Goal: Task Accomplishment & Management: Complete application form

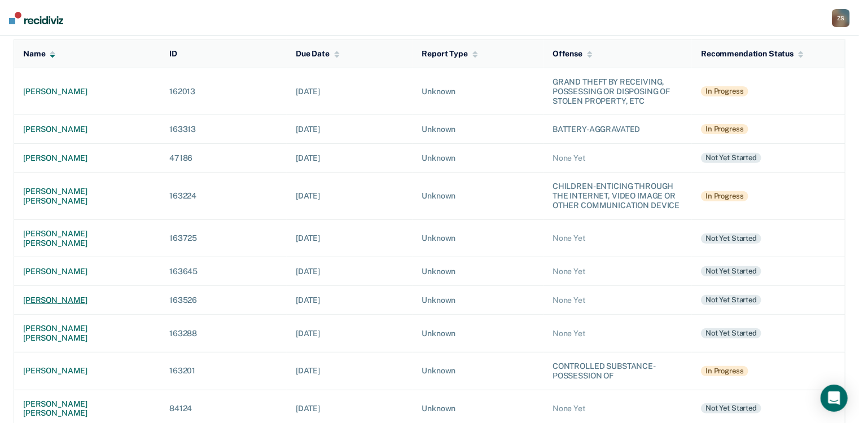
scroll to position [135, 0]
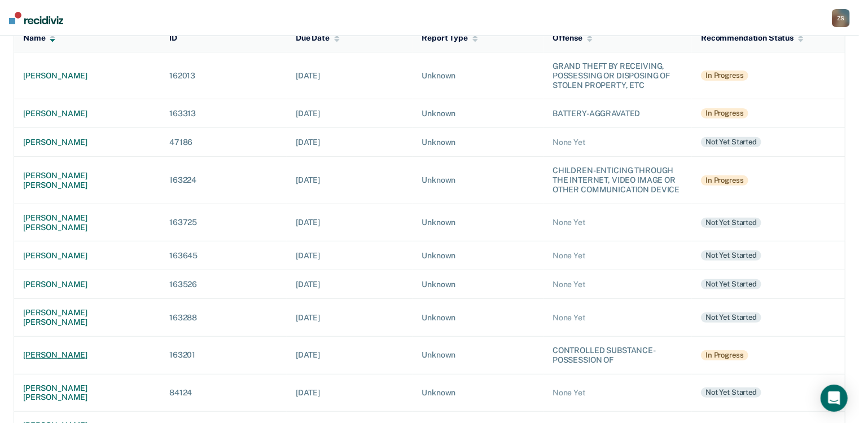
click at [81, 350] on div "[PERSON_NAME]" at bounding box center [87, 355] width 128 height 10
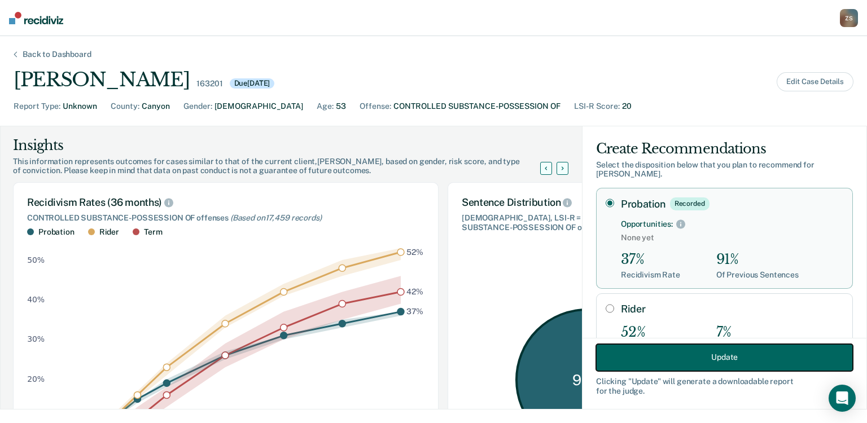
click at [644, 358] on button "Update" at bounding box center [724, 357] width 257 height 27
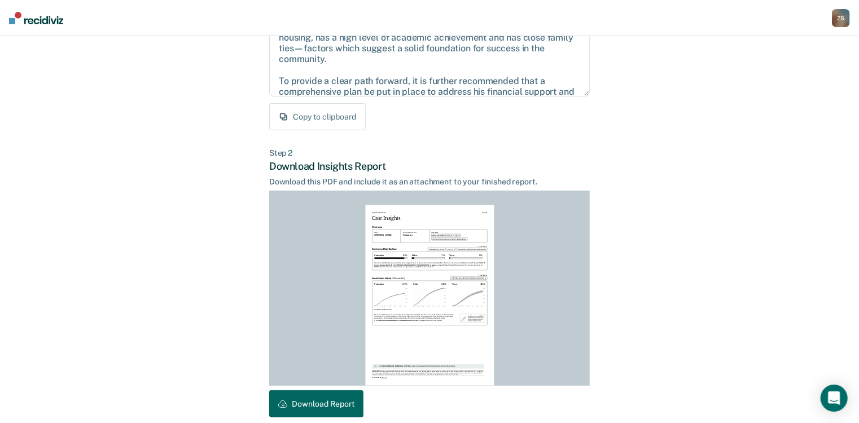
scroll to position [220, 0]
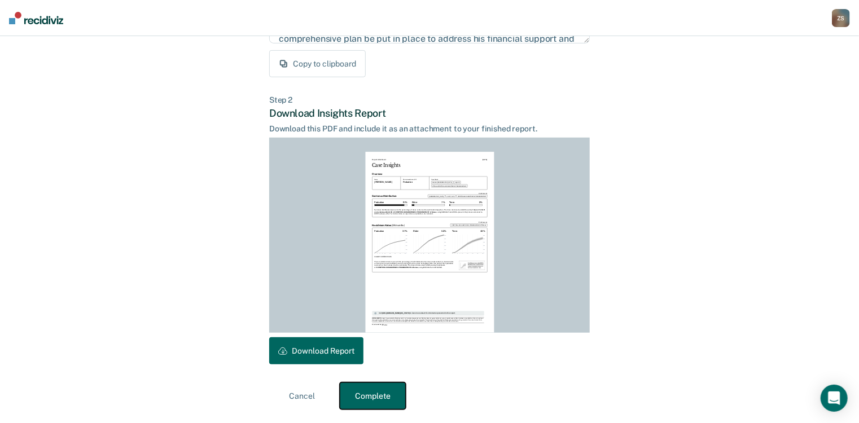
click at [384, 403] on button "Complete" at bounding box center [373, 396] width 66 height 27
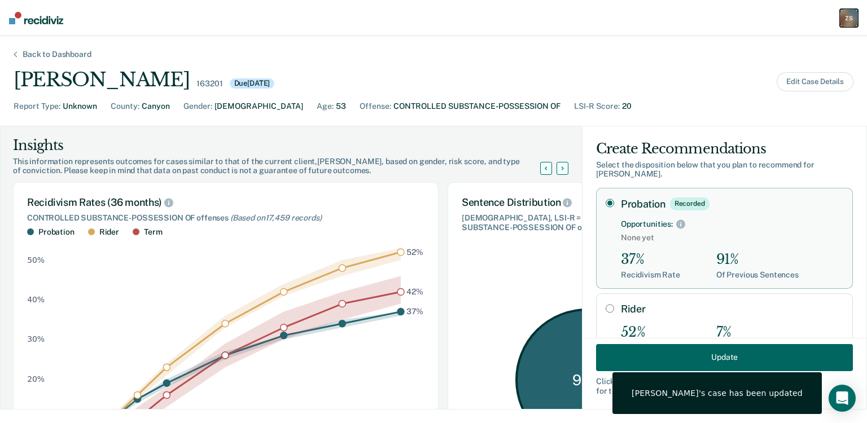
click at [846, 20] on div "Z S" at bounding box center [849, 18] width 18 height 18
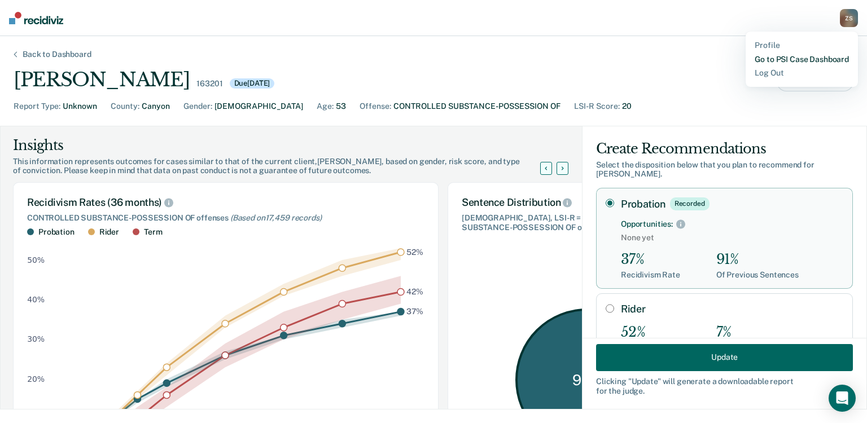
click at [811, 56] on link "Go to PSI Case Dashboard" at bounding box center [801, 60] width 94 height 10
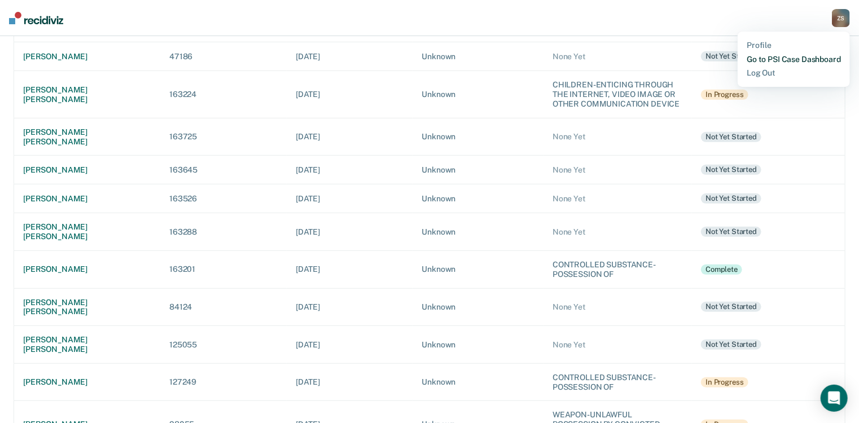
scroll to position [226, 0]
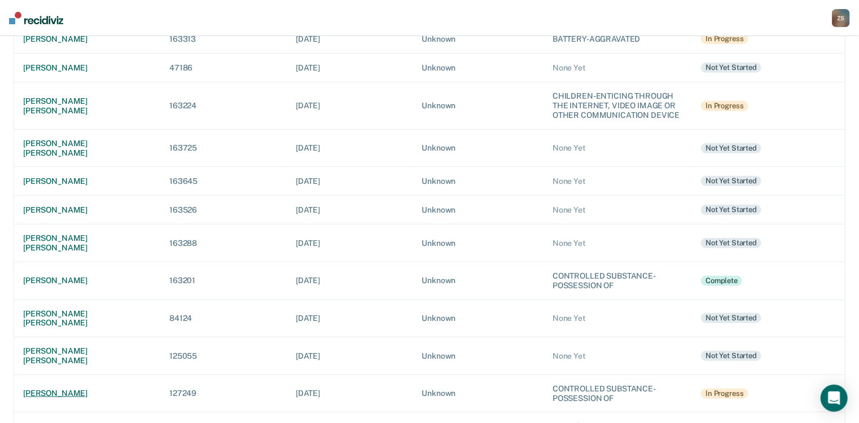
scroll to position [226, 0]
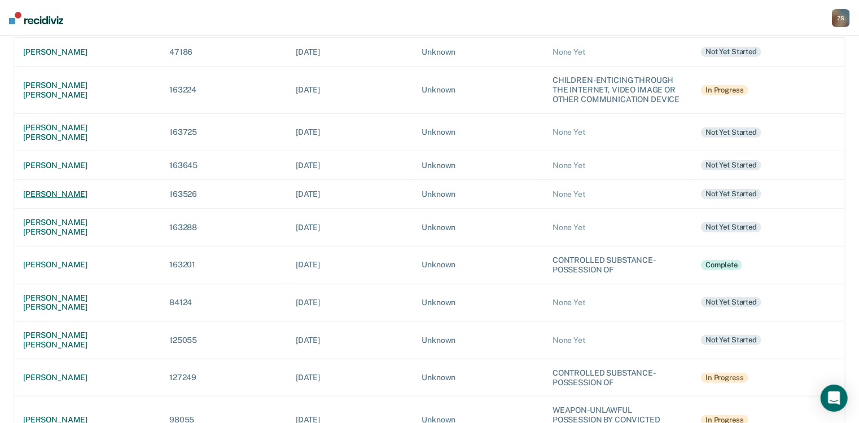
click at [74, 190] on div "allyssa a lopez" at bounding box center [87, 195] width 128 height 10
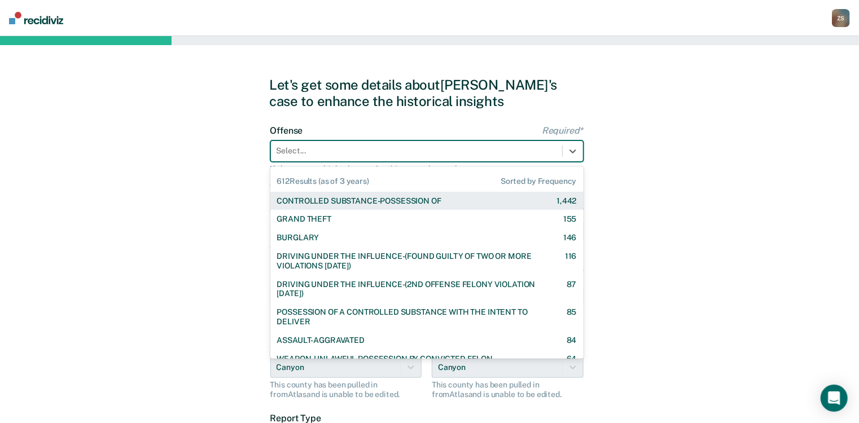
click at [438, 156] on div at bounding box center [416, 151] width 280 height 12
click at [438, 197] on div "CONTROLLED SUBSTANCE-POSSESSION OF" at bounding box center [359, 201] width 164 height 10
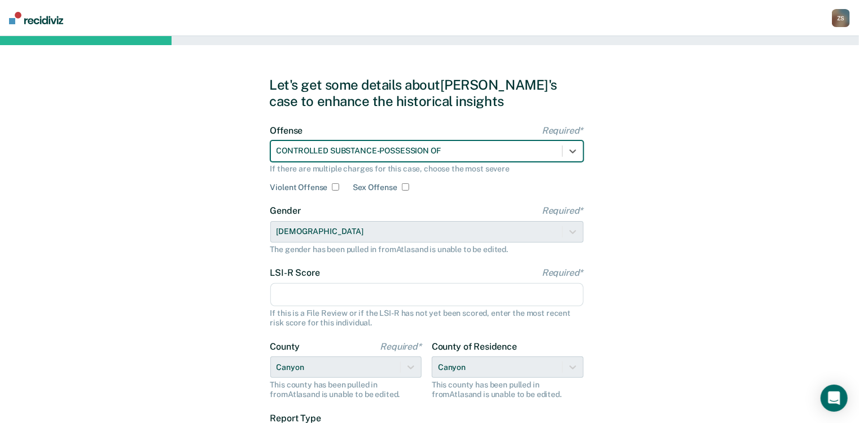
click at [336, 291] on input "LSI-R Score Required*" at bounding box center [426, 295] width 313 height 24
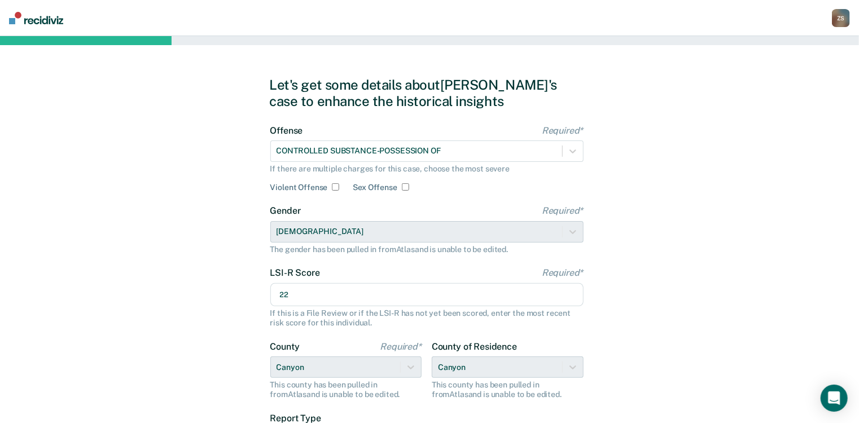
type input "22"
click at [634, 355] on div "Let's get some details about Allyssa's case to enhance the historical insights …" at bounding box center [429, 290] width 859 height 508
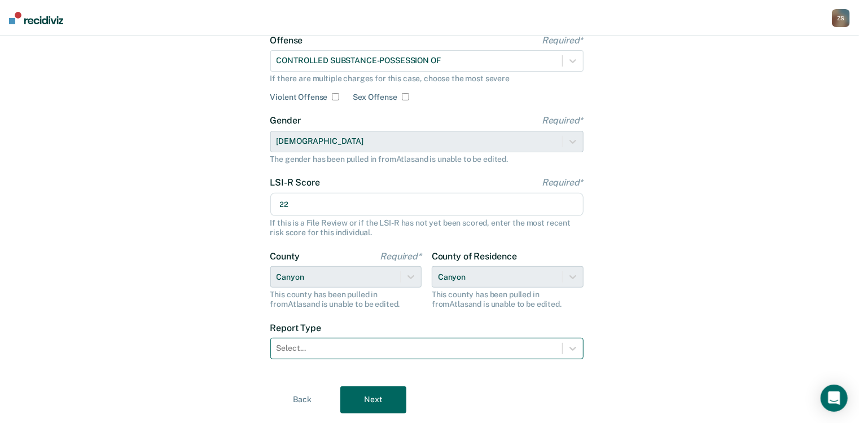
drag, startPoint x: 420, startPoint y: 335, endPoint x: 418, endPoint y: 346, distance: 11.4
click at [419, 338] on div "Report Type Select..." at bounding box center [426, 341] width 313 height 37
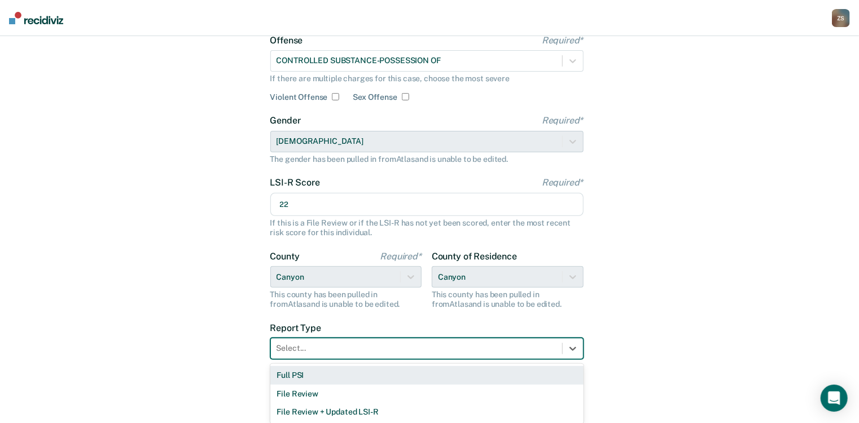
scroll to position [95, 0]
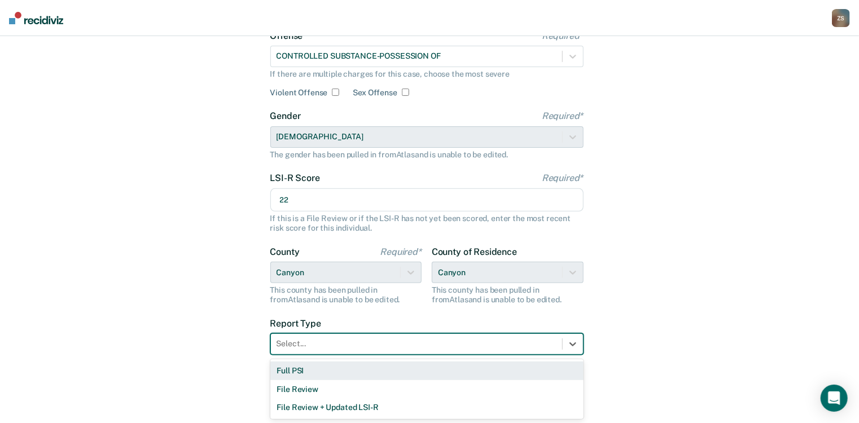
click at [418, 354] on form "Offense Required* CONTROLLED SUBSTANCE-POSSESSION OF If there are multiple char…" at bounding box center [426, 199] width 313 height 338
click at [418, 372] on div "Full PSI" at bounding box center [426, 371] width 313 height 19
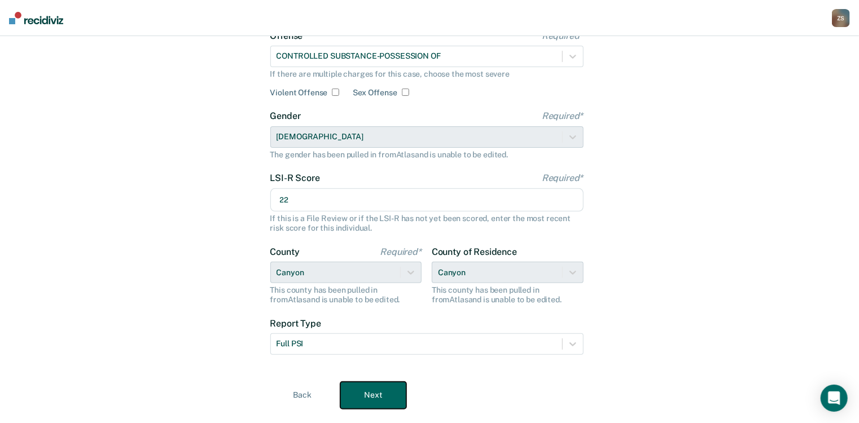
click at [379, 392] on button "Next" at bounding box center [373, 395] width 66 height 27
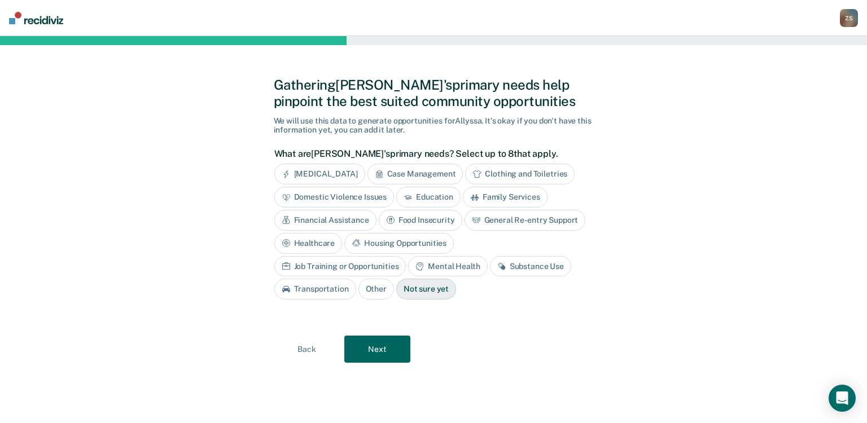
click at [291, 262] on icon at bounding box center [286, 266] width 9 height 8
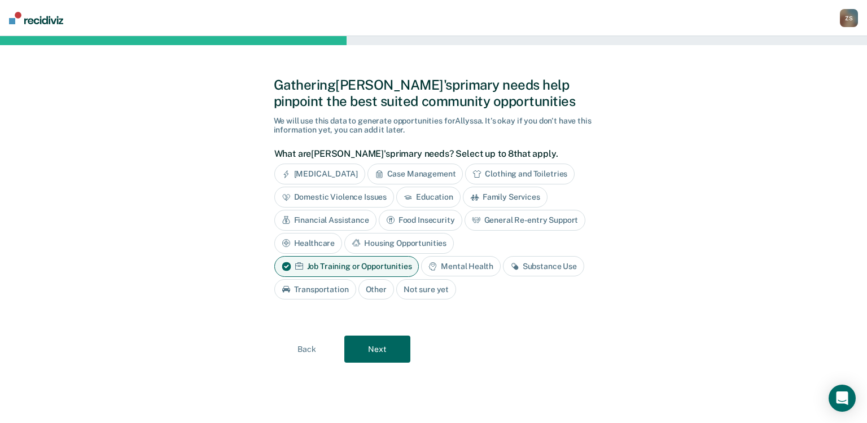
click at [525, 262] on div "Substance Use" at bounding box center [543, 266] width 81 height 21
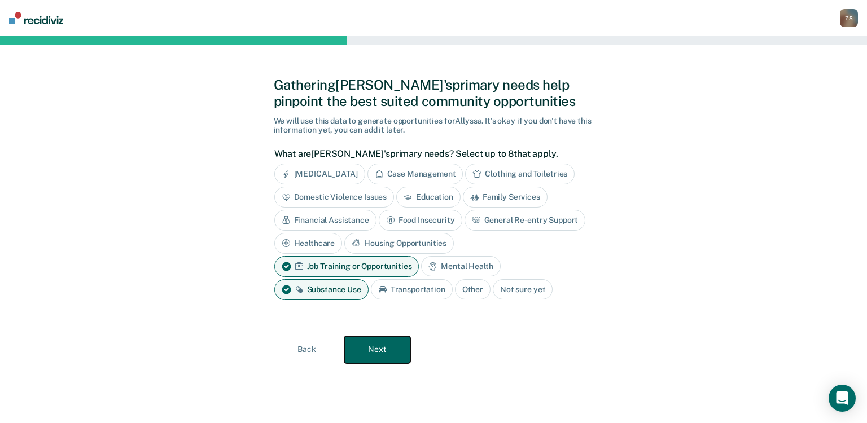
click at [381, 353] on button "Next" at bounding box center [377, 349] width 66 height 27
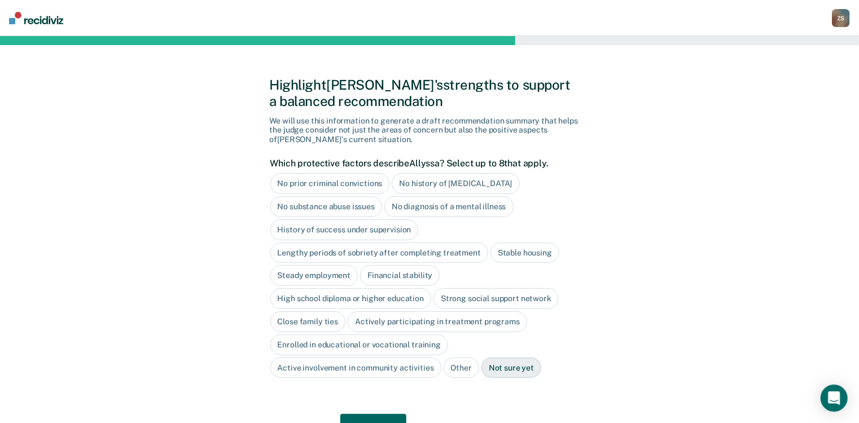
click at [433, 185] on div "No history of violent behavior" at bounding box center [456, 183] width 128 height 21
click at [402, 210] on div "No diagnosis of a mental illness" at bounding box center [448, 206] width 129 height 21
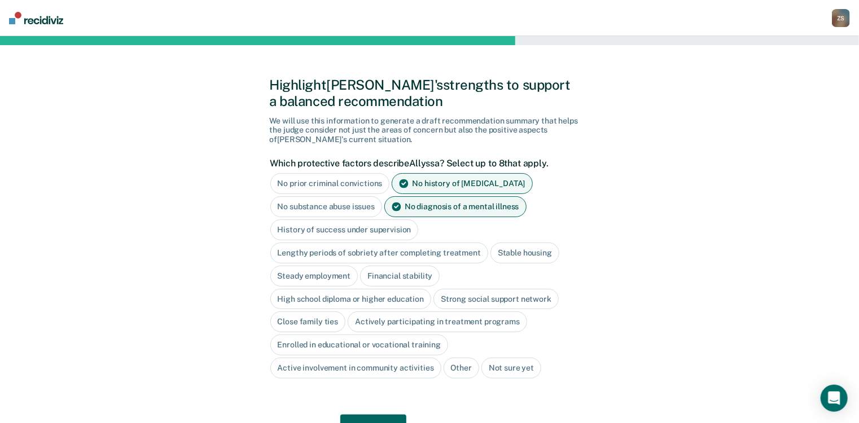
click at [513, 249] on div "Stable housing" at bounding box center [524, 253] width 69 height 21
click at [397, 282] on div "Financial stability" at bounding box center [400, 276] width 80 height 21
click at [348, 302] on div "High school diploma or higher education" at bounding box center [350, 299] width 161 height 21
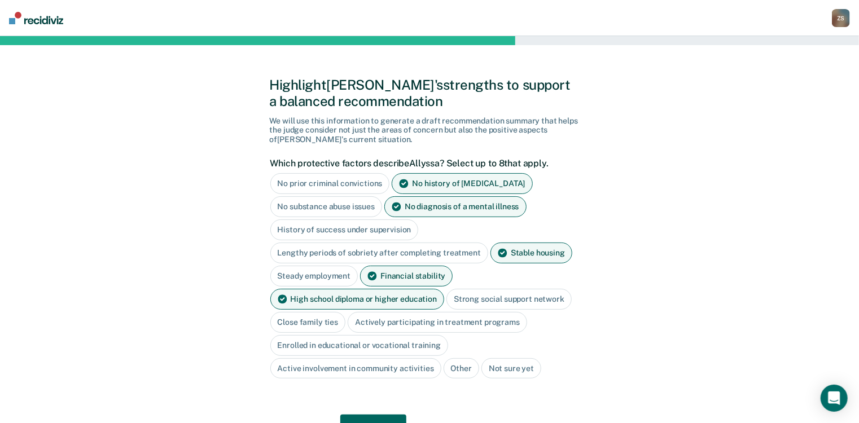
click at [545, 302] on div "Strong social support network" at bounding box center [508, 299] width 125 height 21
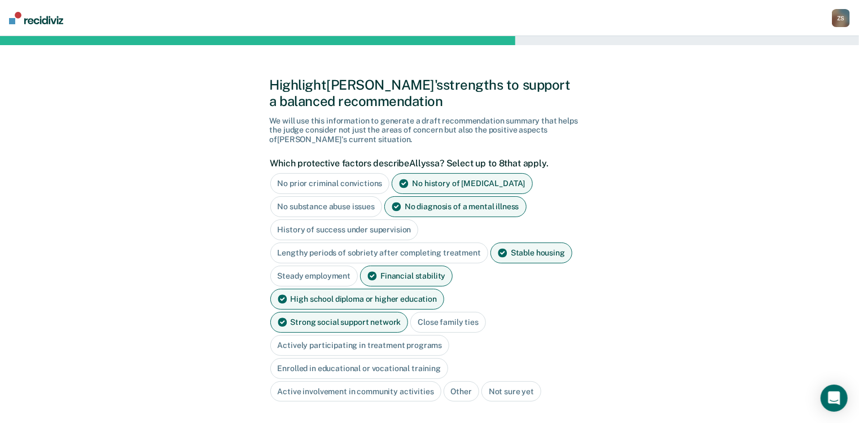
click at [408, 312] on div "Strong social support network" at bounding box center [339, 322] width 138 height 21
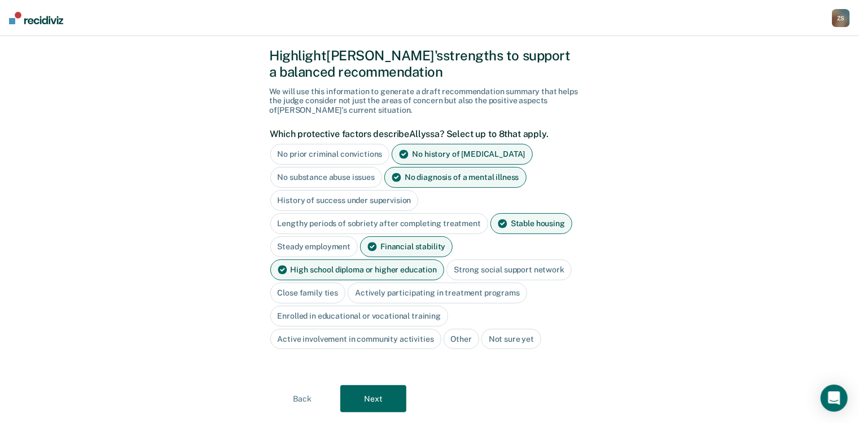
scroll to position [45, 0]
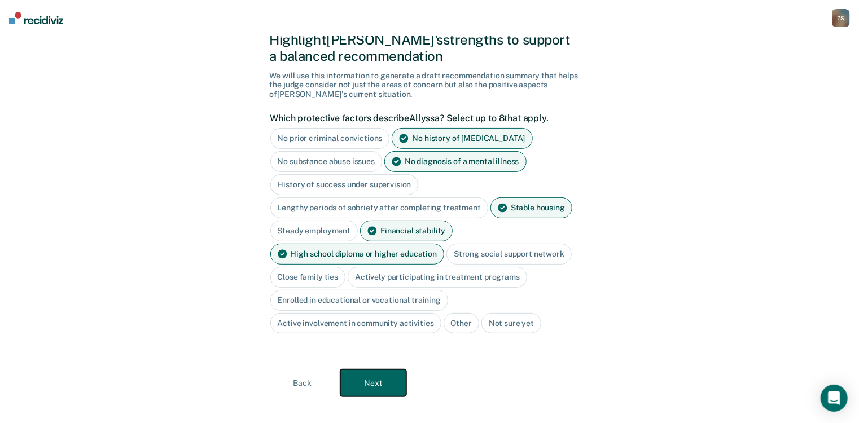
click at [377, 377] on button "Next" at bounding box center [373, 383] width 66 height 27
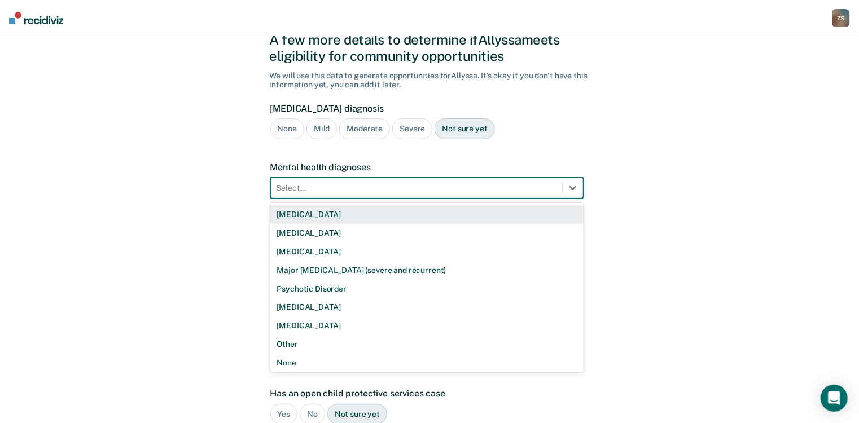
click at [345, 191] on div at bounding box center [416, 188] width 280 height 12
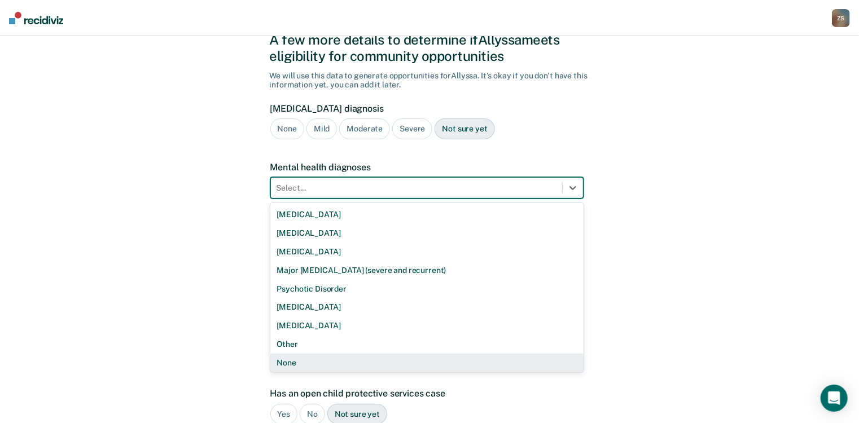
click at [283, 365] on div "None" at bounding box center [426, 363] width 313 height 19
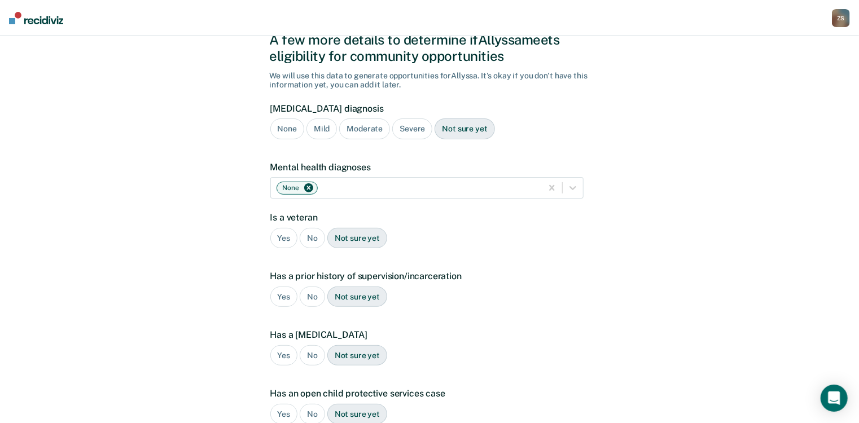
click at [314, 240] on div "No" at bounding box center [312, 238] width 25 height 21
click at [281, 304] on div "Yes" at bounding box center [284, 297] width 28 height 21
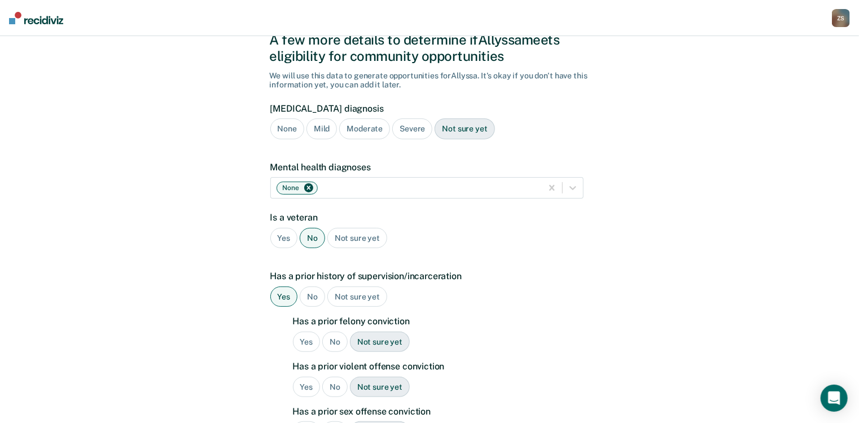
click at [332, 349] on div "No" at bounding box center [334, 342] width 25 height 21
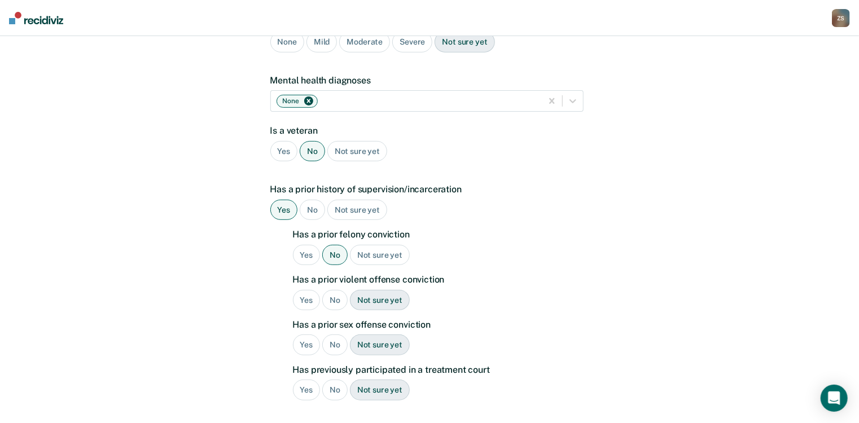
scroll to position [135, 0]
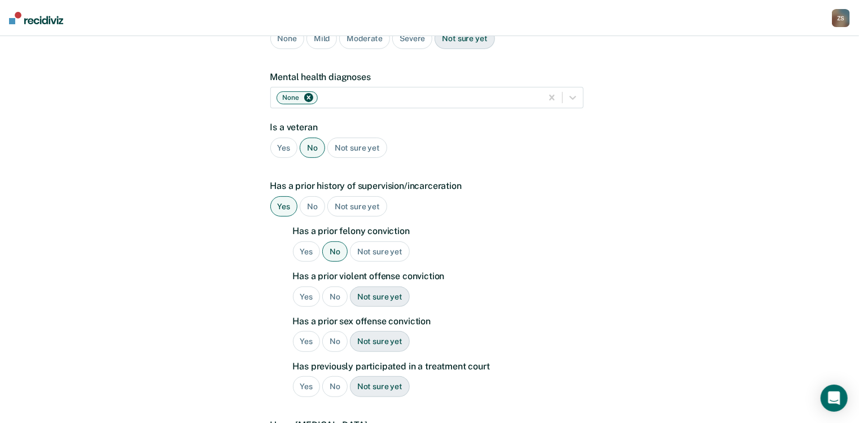
click at [336, 301] on div "No" at bounding box center [334, 297] width 25 height 21
click at [330, 347] on div "No" at bounding box center [334, 341] width 25 height 21
click at [332, 384] on div "No" at bounding box center [334, 386] width 25 height 21
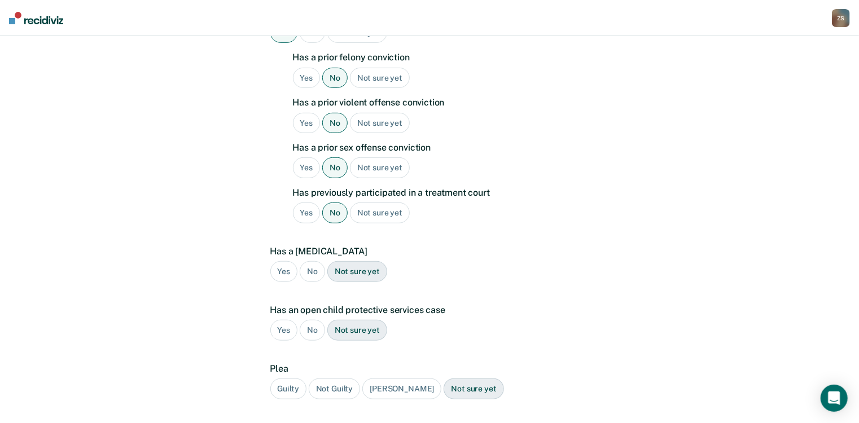
scroll to position [361, 0]
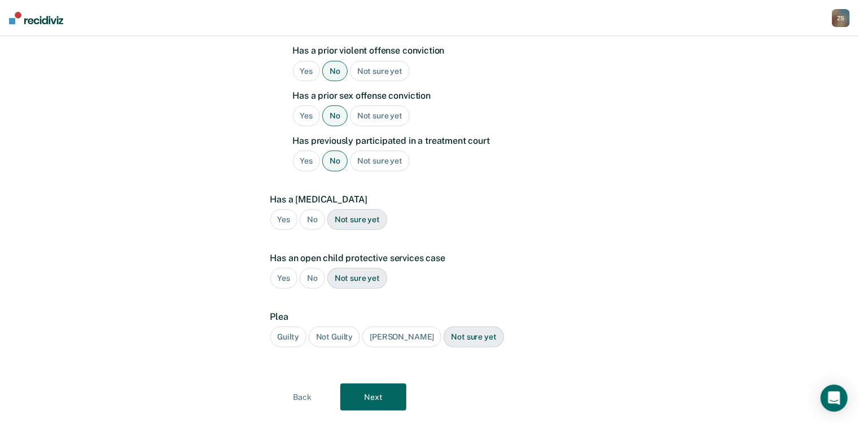
drag, startPoint x: 315, startPoint y: 219, endPoint x: 313, endPoint y: 232, distance: 13.2
click at [315, 219] on div "No" at bounding box center [312, 219] width 25 height 21
click at [307, 281] on div "No" at bounding box center [312, 278] width 25 height 21
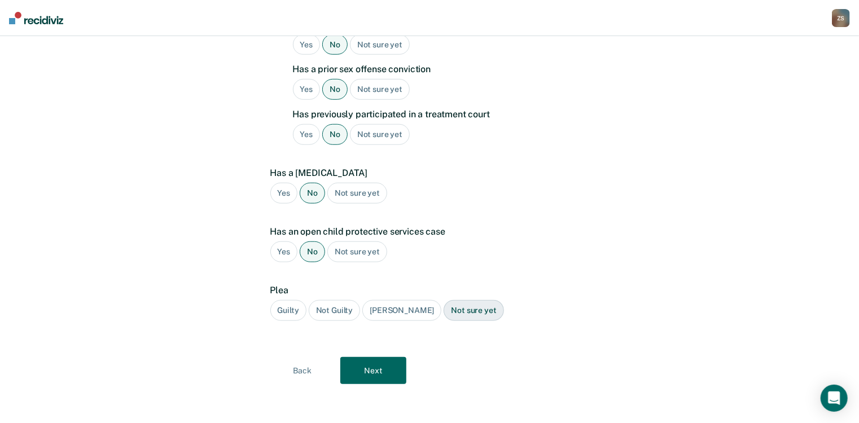
click at [291, 304] on div "Guilty" at bounding box center [288, 310] width 36 height 21
click at [368, 368] on button "Next" at bounding box center [373, 370] width 66 height 27
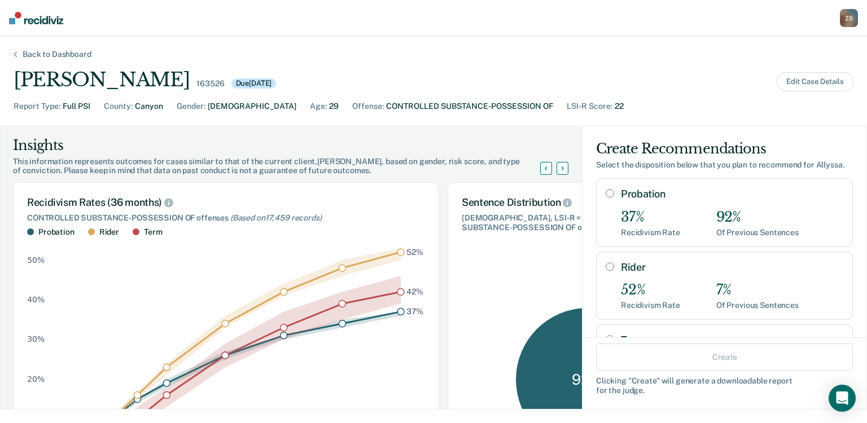
click at [605, 192] on input "Probation" at bounding box center [609, 193] width 8 height 9
radio input "true"
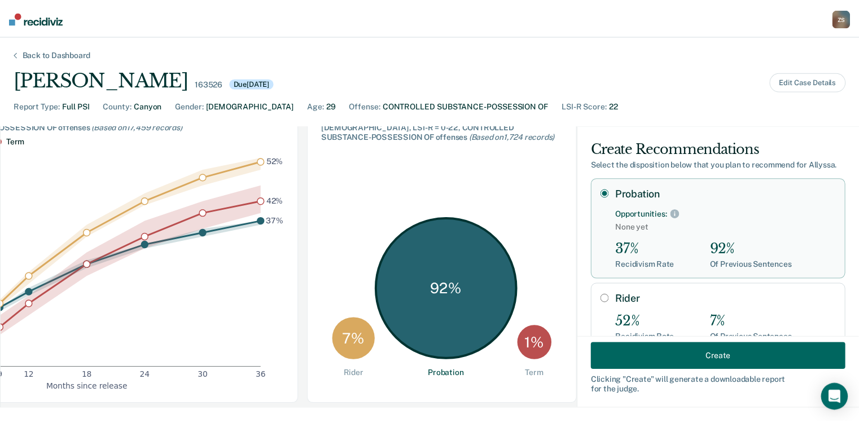
scroll to position [0, 157]
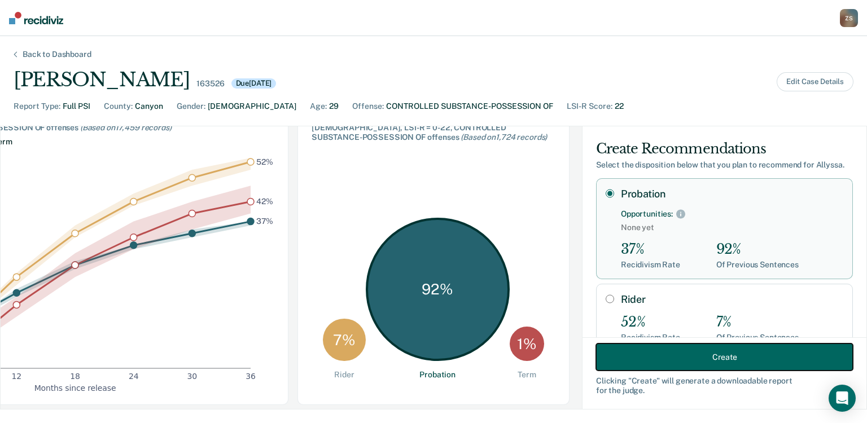
click at [638, 360] on button "Create" at bounding box center [724, 357] width 257 height 27
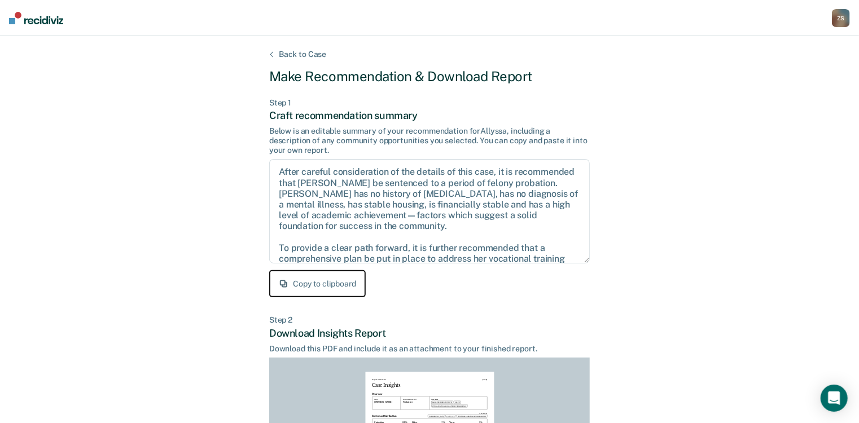
click at [327, 284] on button "Copy to clipboard" at bounding box center [317, 283] width 96 height 27
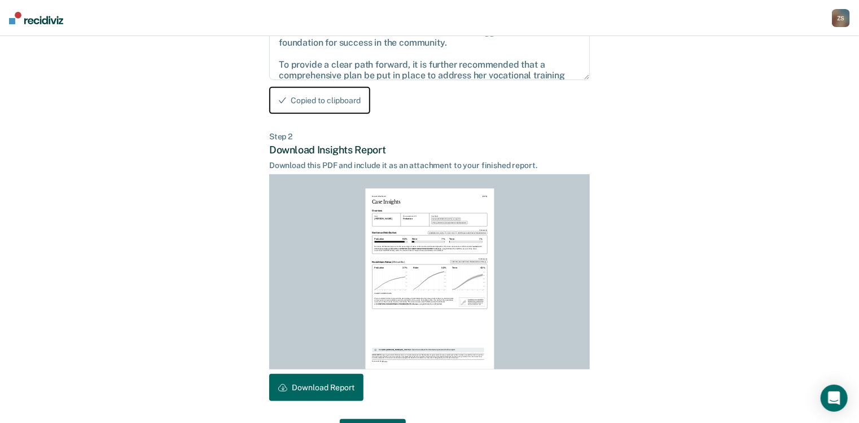
scroll to position [220, 0]
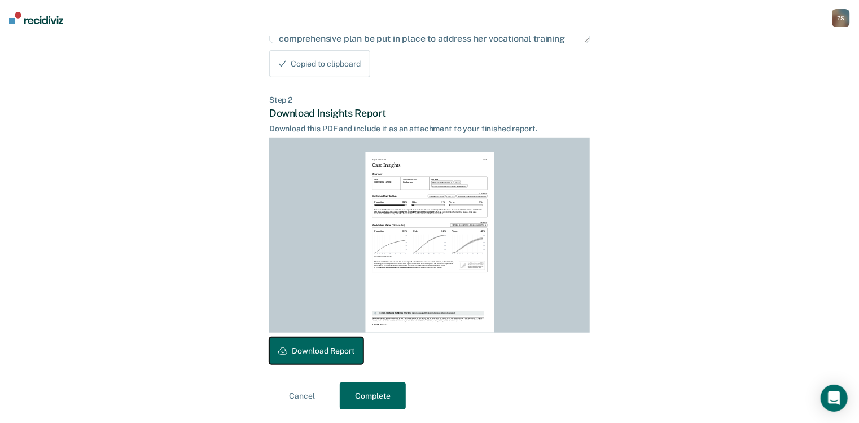
click at [332, 352] on button "Download Report" at bounding box center [316, 350] width 94 height 27
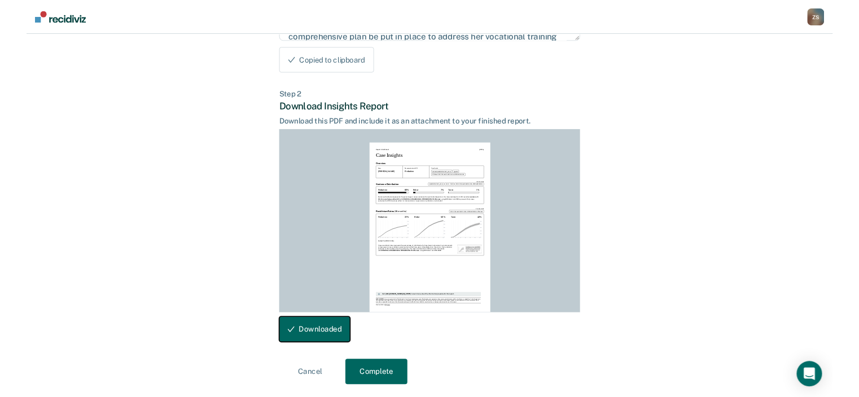
scroll to position [0, 0]
